Goal: Information Seeking & Learning: Learn about a topic

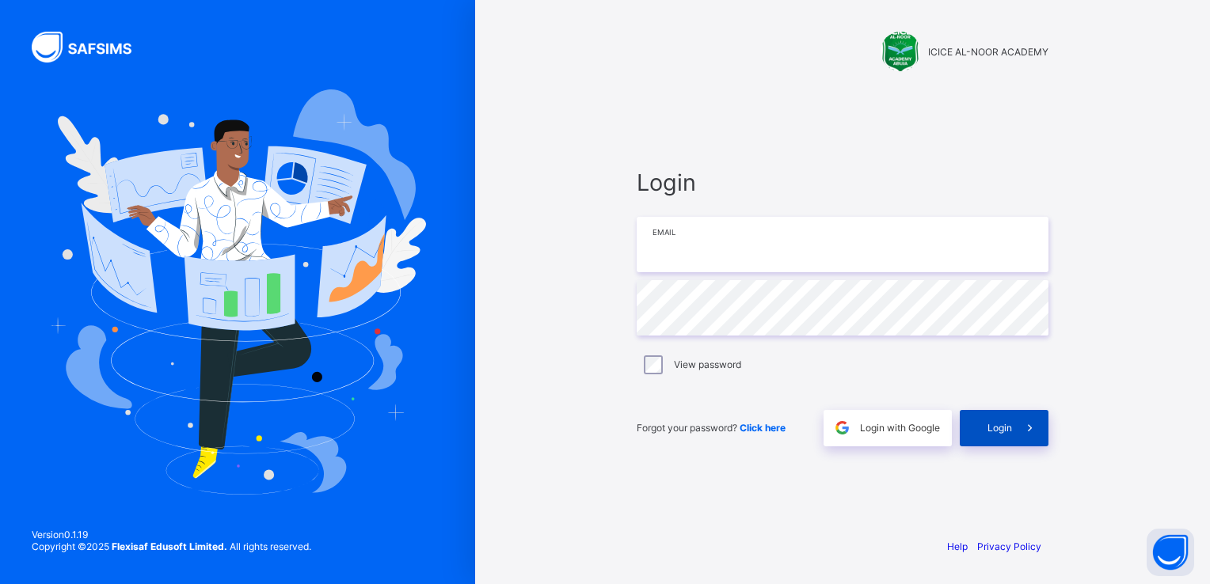
type input "**********"
click at [996, 418] on div "Login" at bounding box center [1004, 428] width 89 height 36
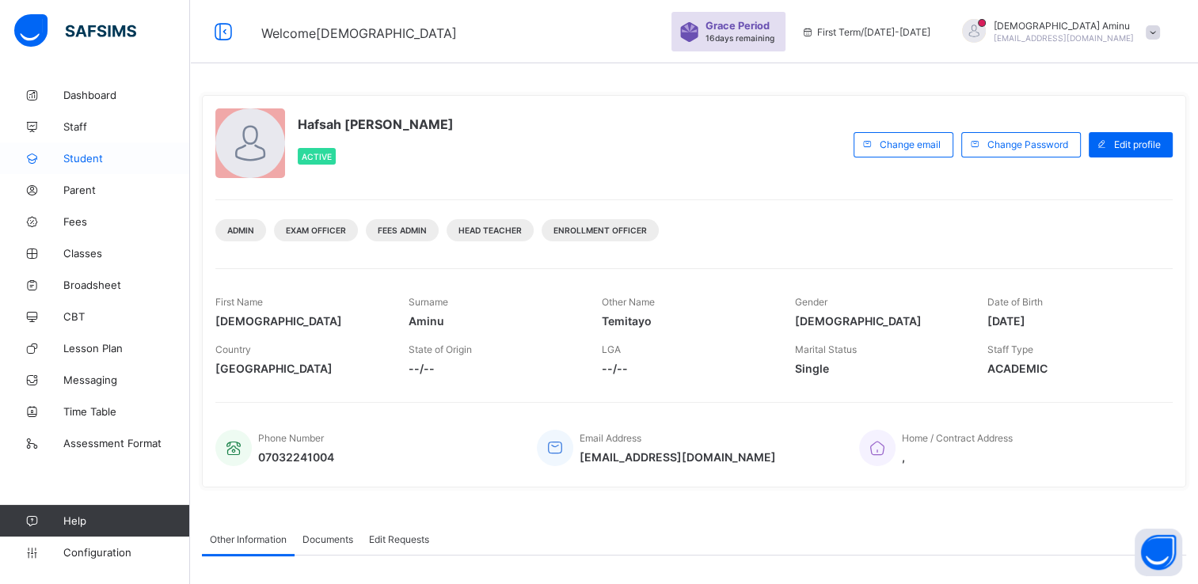
click at [74, 157] on span "Student" at bounding box center [126, 158] width 127 height 13
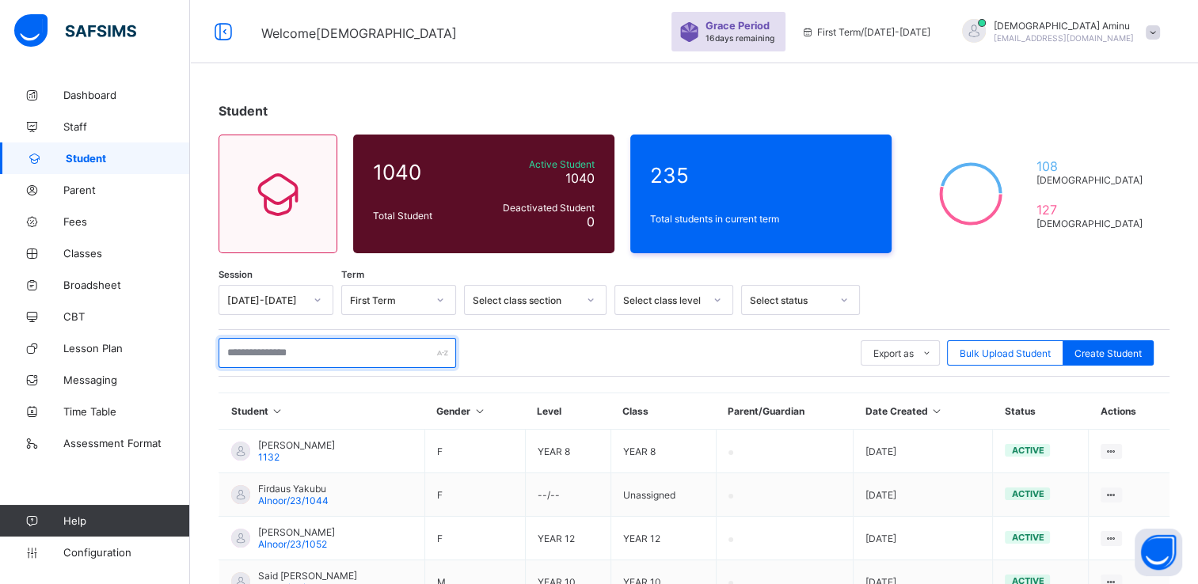
click at [318, 356] on input "text" at bounding box center [338, 353] width 238 height 30
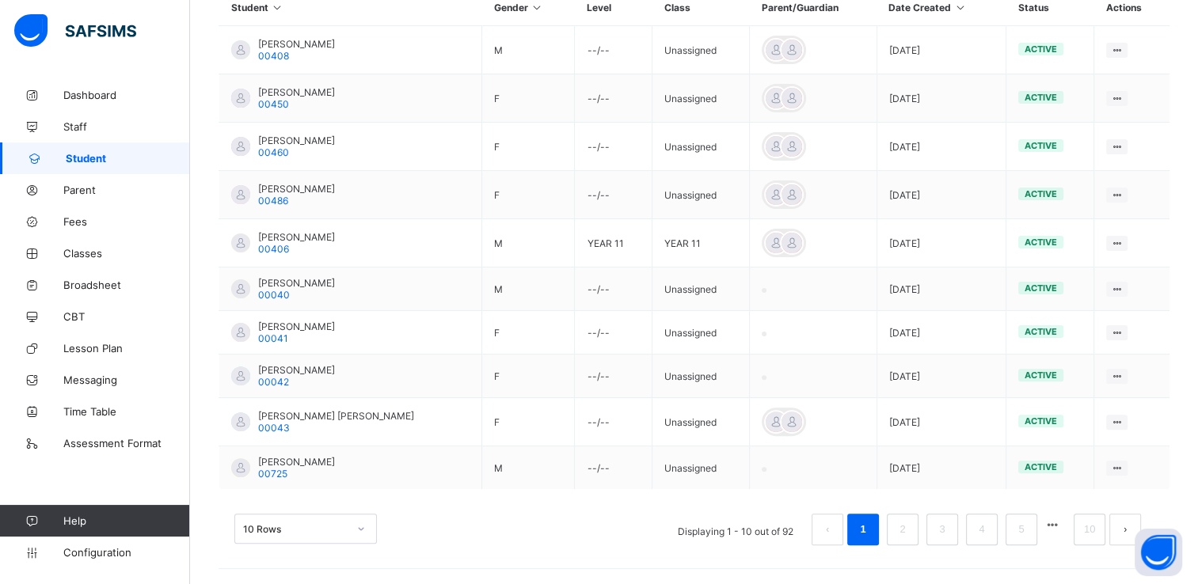
scroll to position [444, 0]
click at [361, 527] on div "10 Rows" at bounding box center [305, 528] width 143 height 30
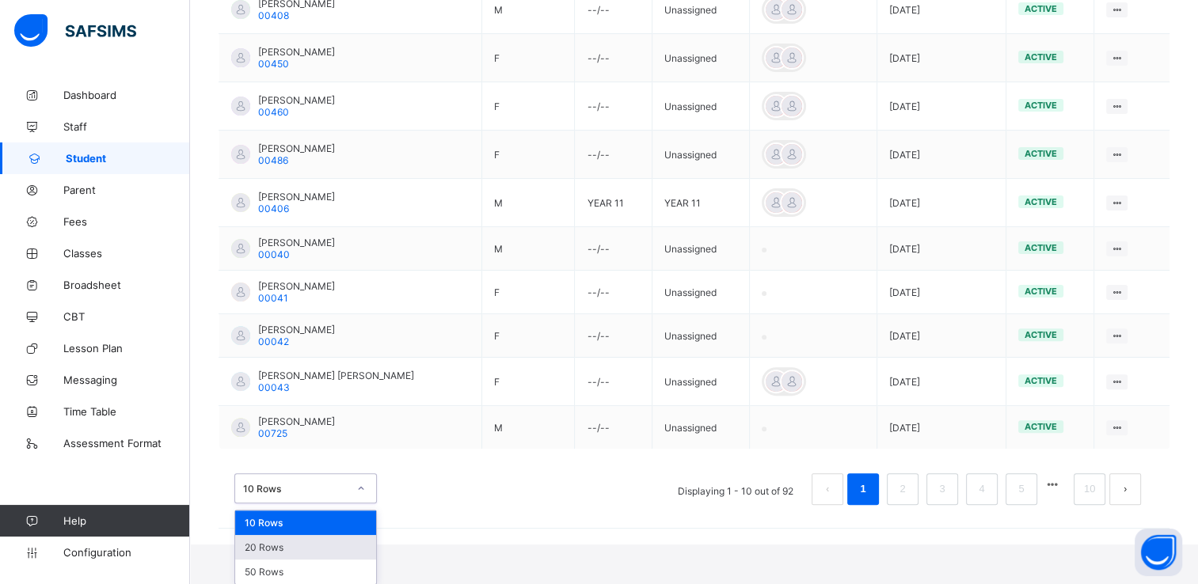
click at [260, 546] on div "20 Rows" at bounding box center [305, 547] width 141 height 25
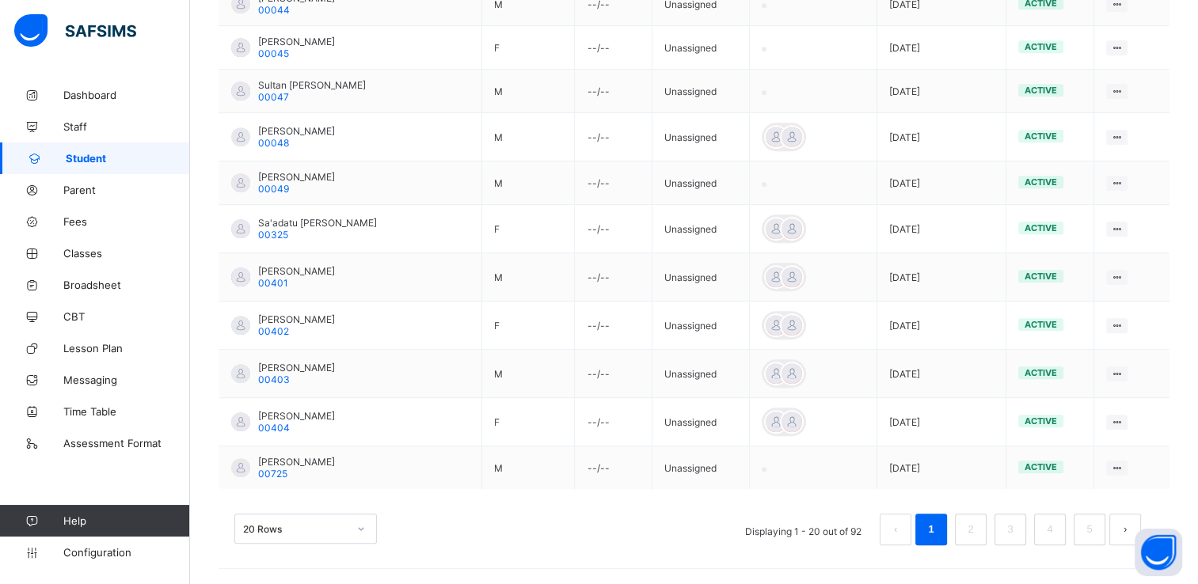
scroll to position [909, 0]
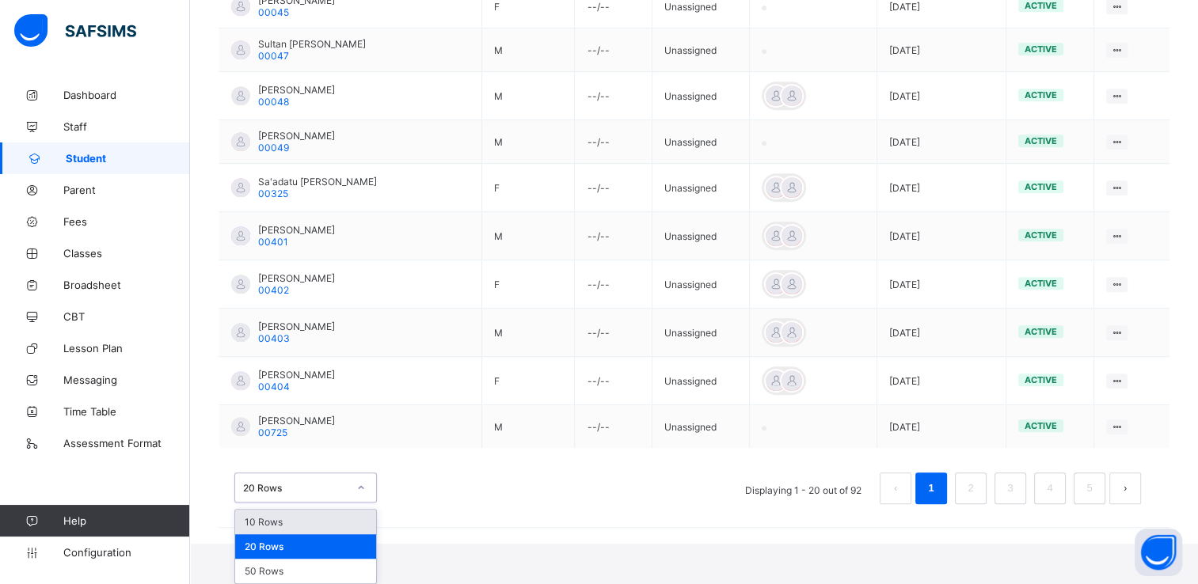
click at [364, 503] on div "option 10 Rows focused, 1 of 3. 3 results available. Use Up and Down to choose …" at bounding box center [305, 488] width 143 height 30
click at [299, 568] on div "50 Rows" at bounding box center [305, 571] width 141 height 25
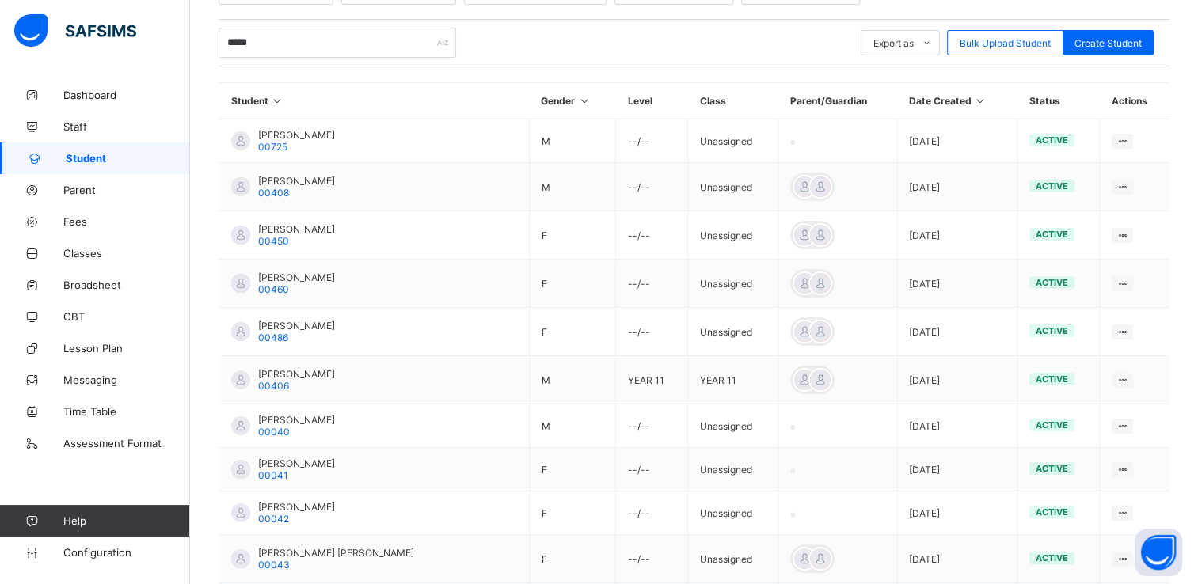
scroll to position [0, 0]
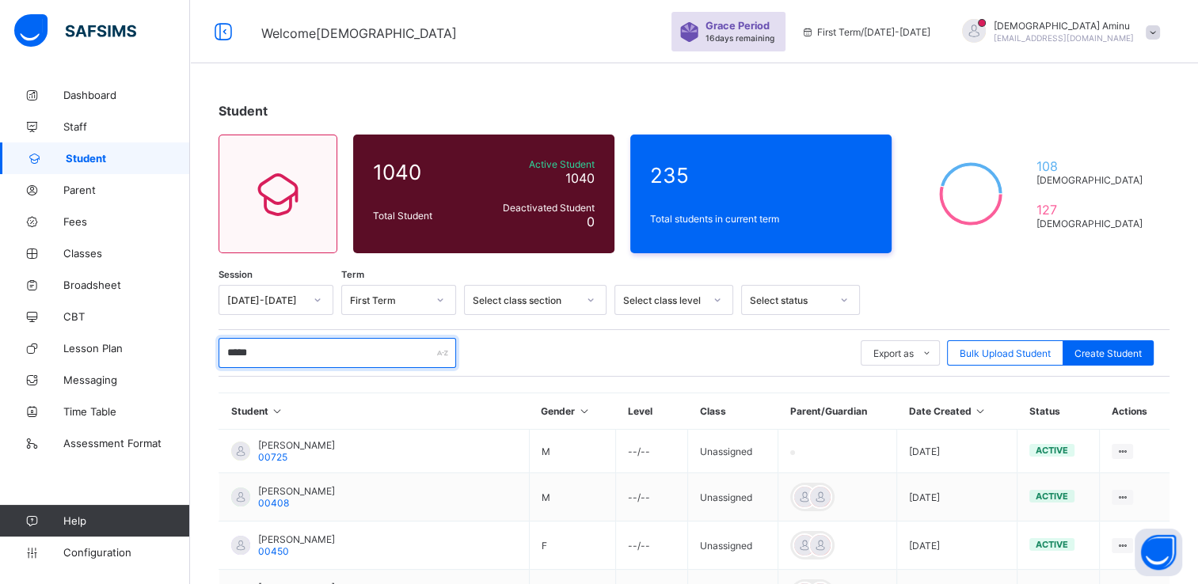
click at [268, 356] on input "*****" at bounding box center [338, 353] width 238 height 30
type input "*"
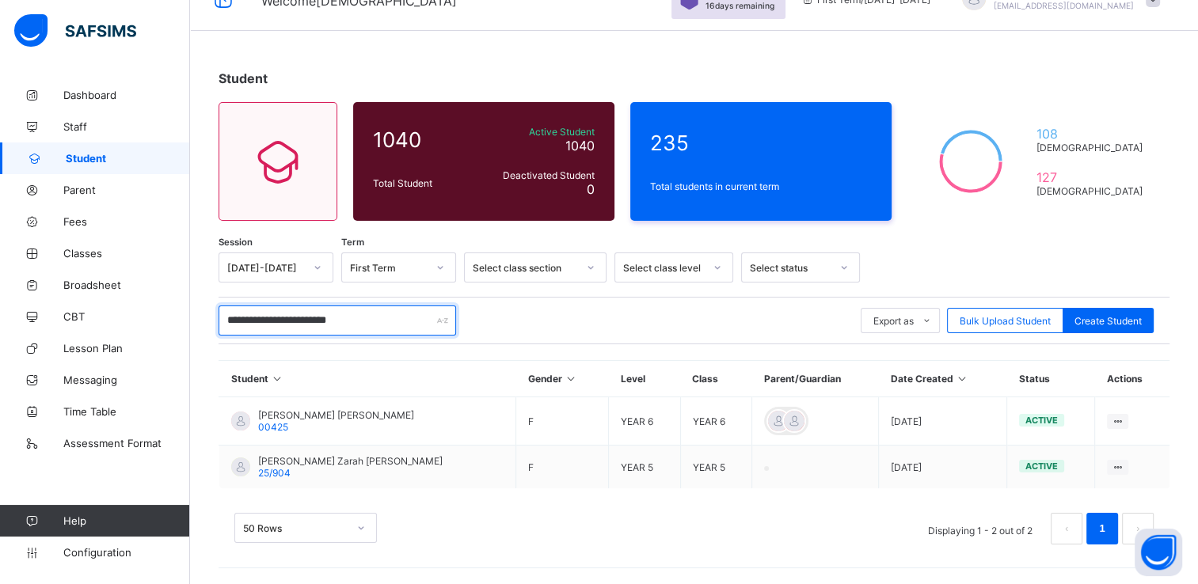
scroll to position [31, 0]
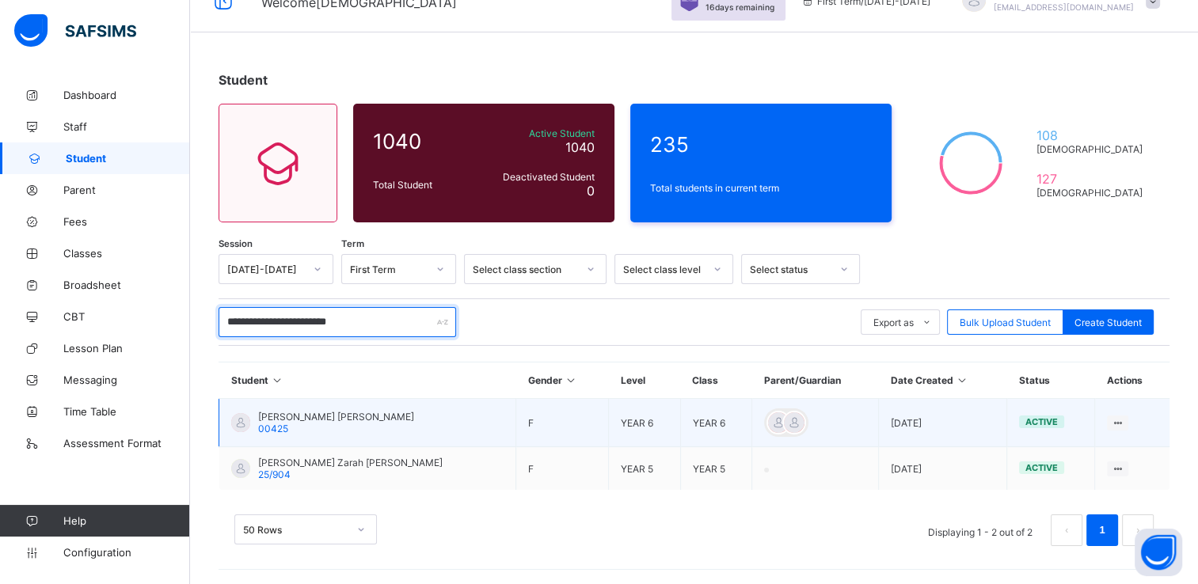
type input "**********"
click at [308, 421] on span "[PERSON_NAME] [PERSON_NAME]" at bounding box center [336, 417] width 156 height 12
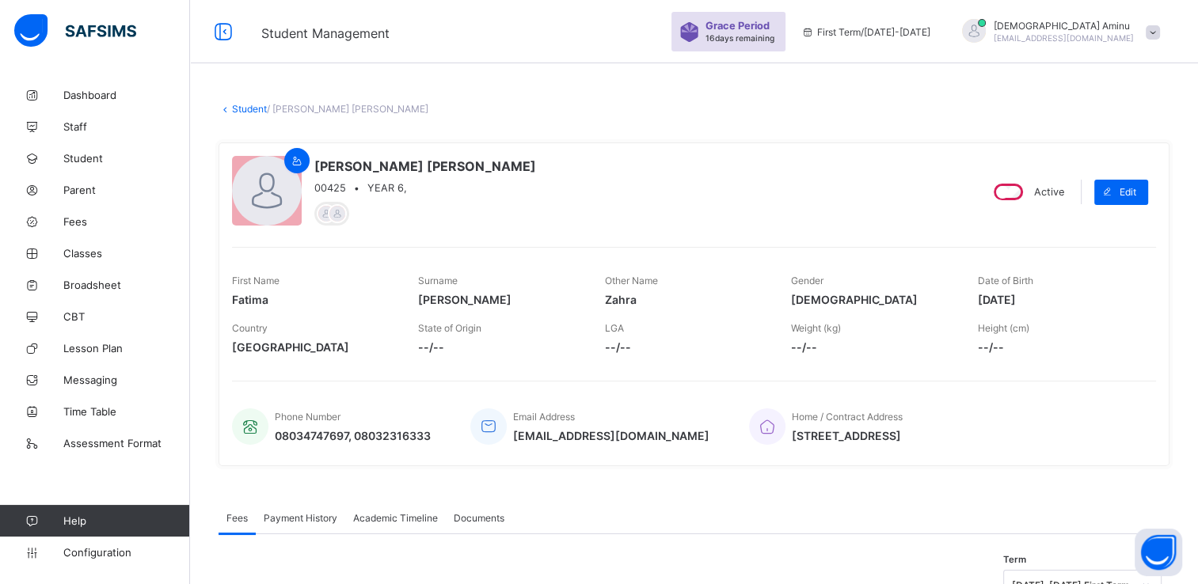
click at [409, 524] on span "Academic Timeline" at bounding box center [395, 518] width 85 height 12
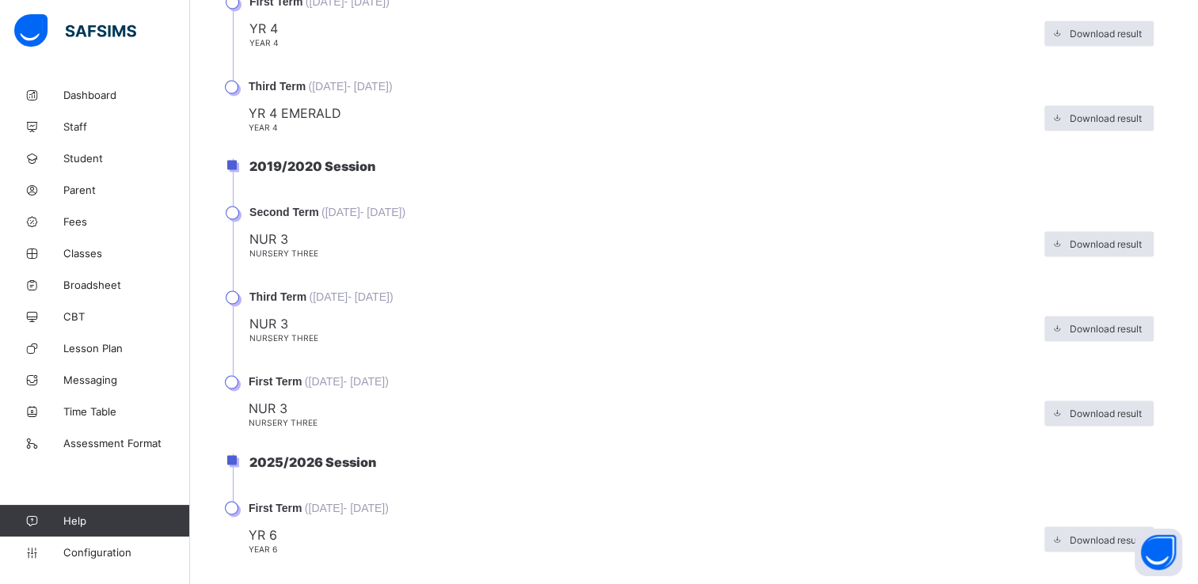
scroll to position [2589, 0]
